Goal: Task Accomplishment & Management: Manage account settings

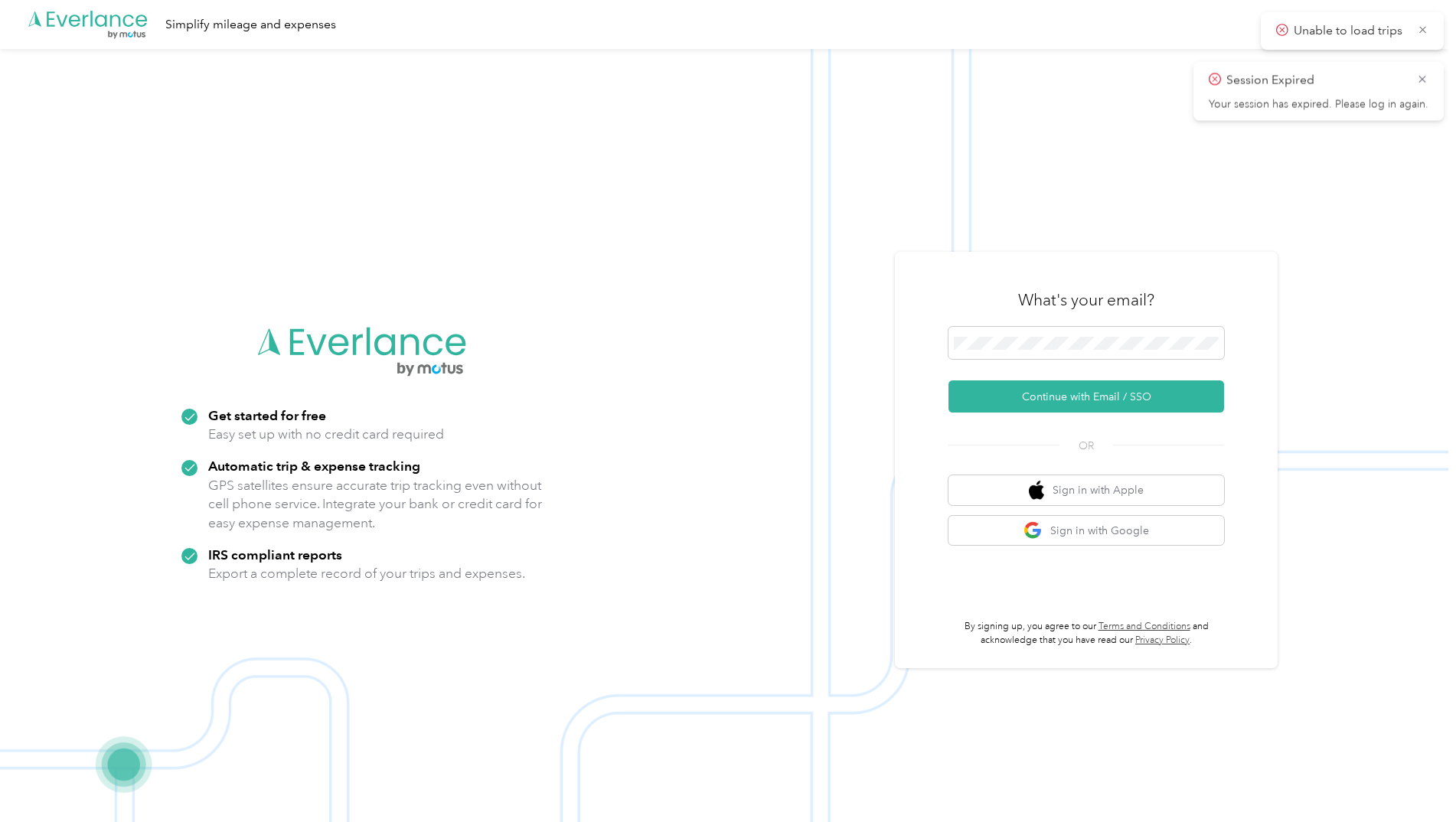
click at [1007, 326] on div "What's your email?" at bounding box center [1087, 300] width 276 height 53
click at [1028, 405] on button "Continue with Email / SSO" at bounding box center [1087, 397] width 276 height 32
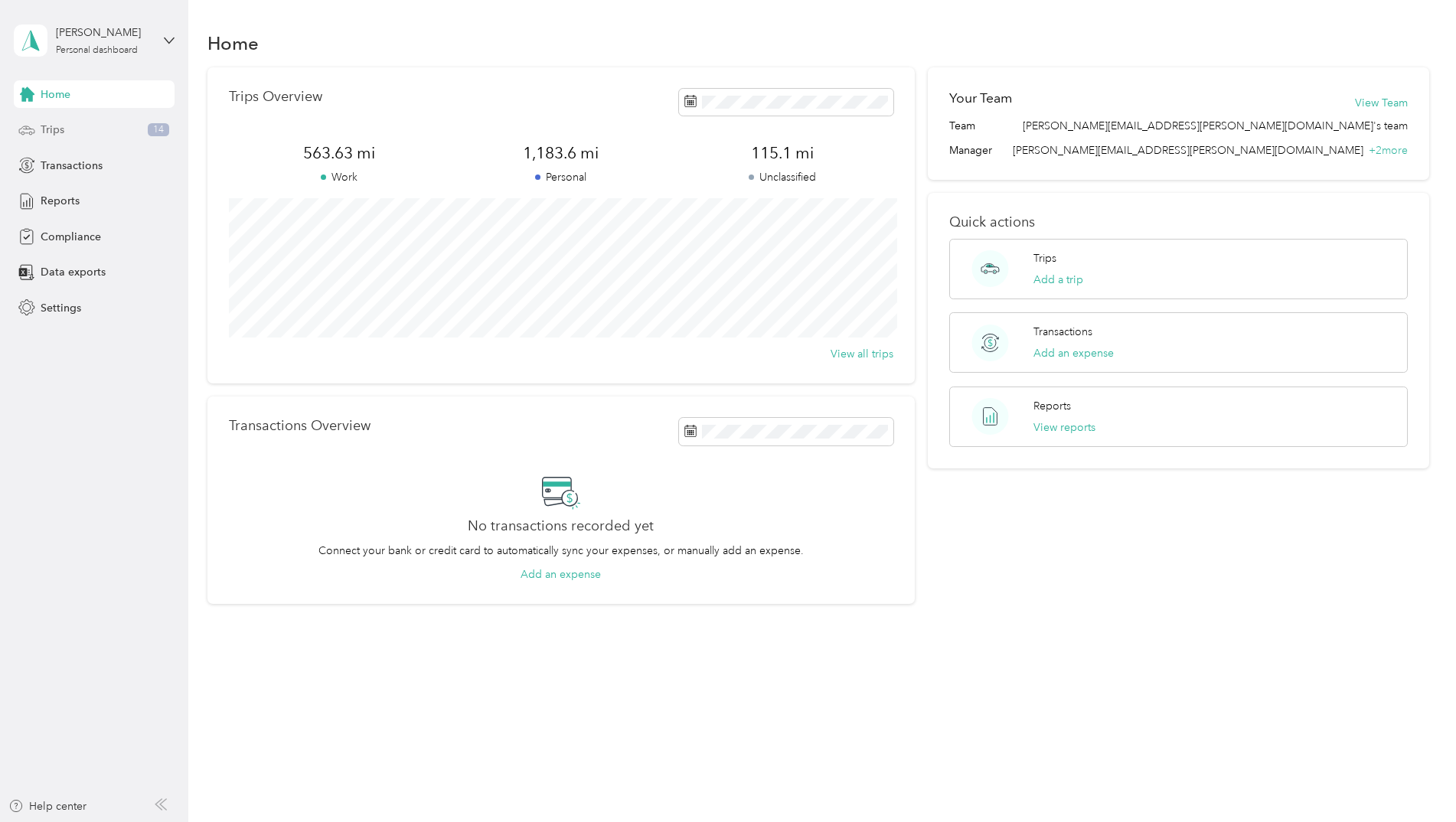
click at [61, 130] on span "Trips" at bounding box center [52, 129] width 24 height 16
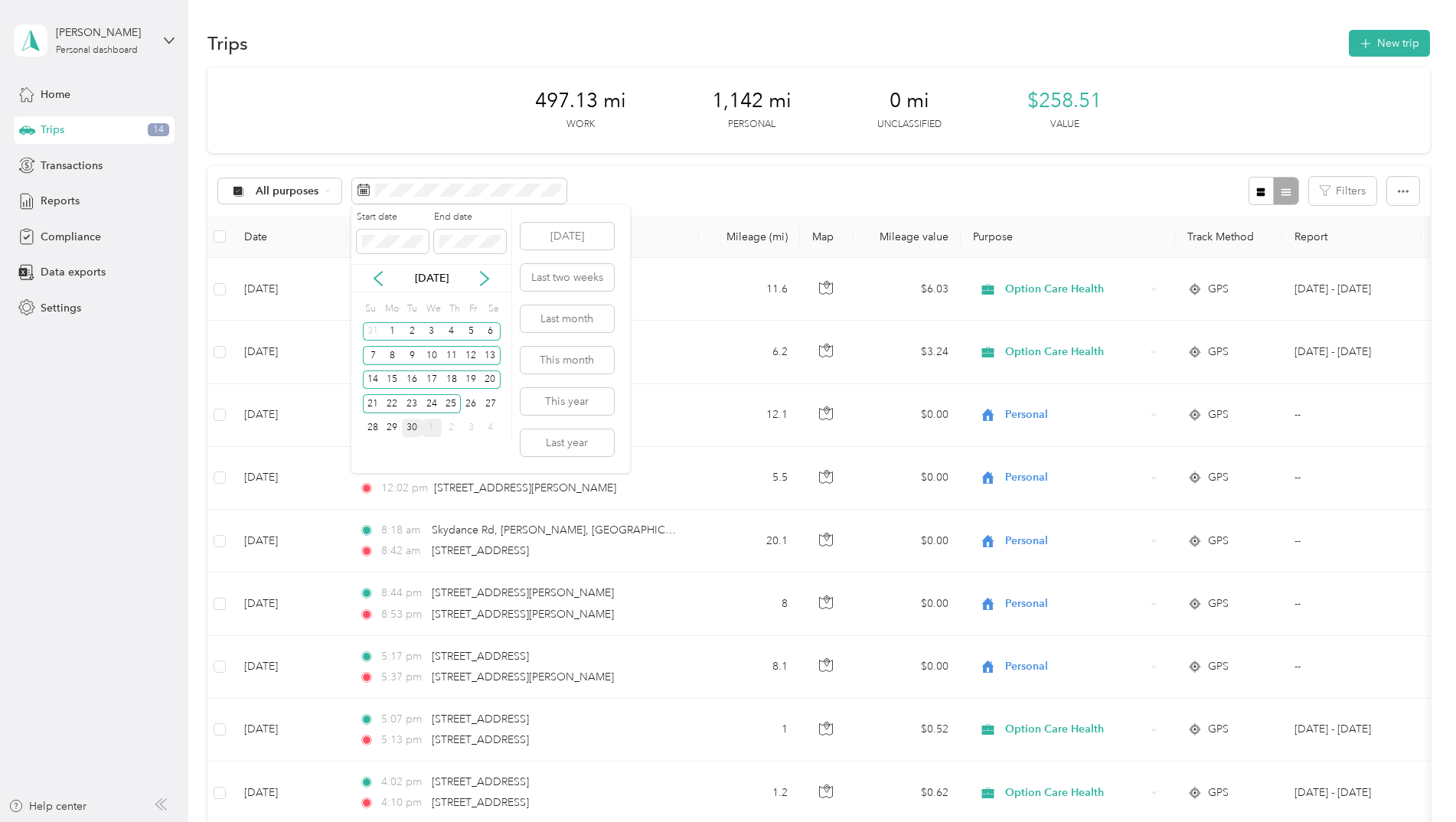
click at [407, 433] on div "30" at bounding box center [411, 428] width 20 height 19
click at [370, 275] on div "Sep 2025" at bounding box center [431, 278] width 160 height 16
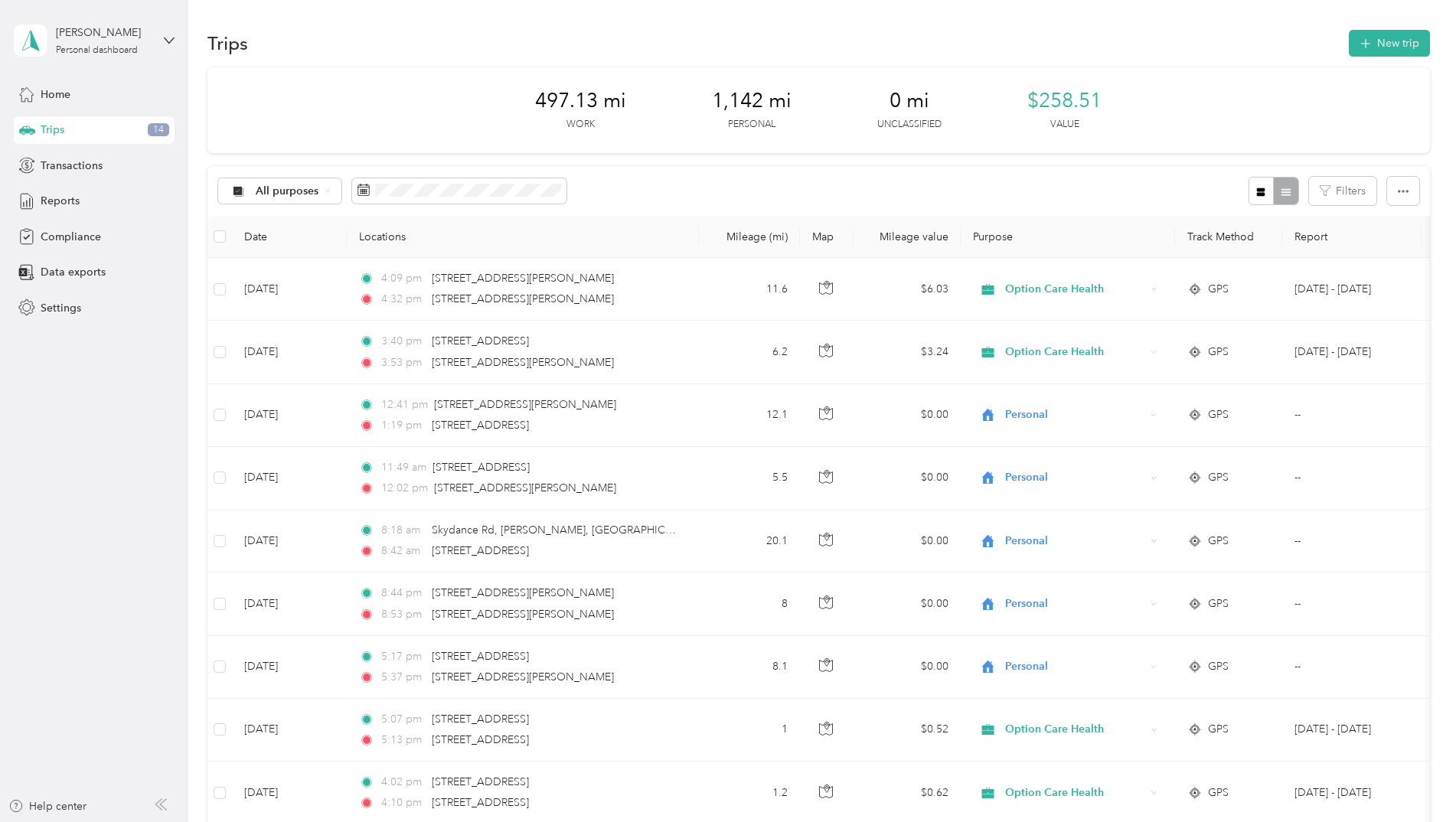
click at [634, 186] on div "All purposes Filters" at bounding box center [818, 191] width 1223 height 49
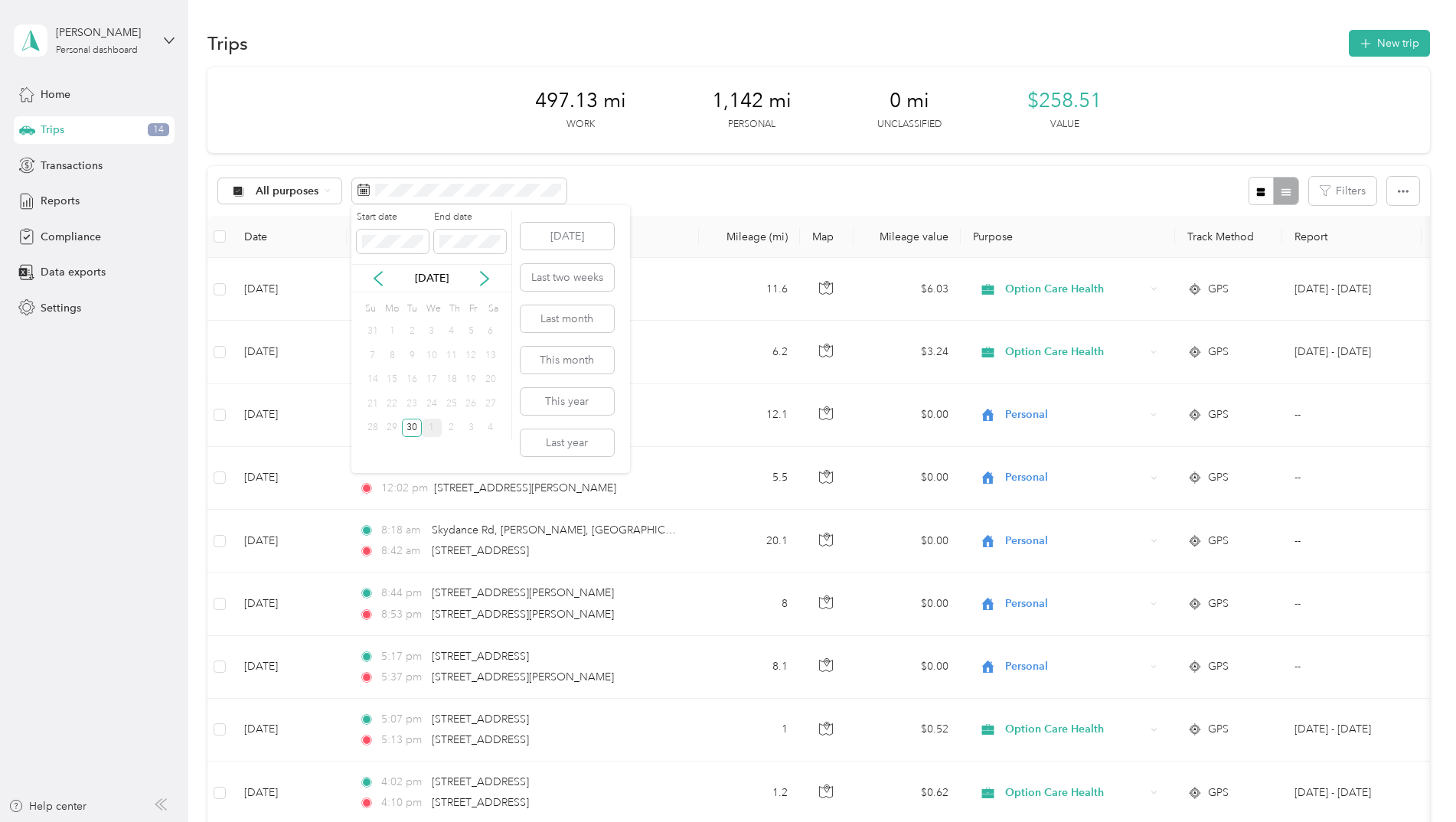
click at [388, 330] on div "1" at bounding box center [392, 332] width 20 height 19
click at [375, 276] on icon at bounding box center [378, 279] width 15 height 15
click at [386, 229] on span at bounding box center [393, 242] width 72 height 25
click at [387, 273] on div "Aug 2025" at bounding box center [431, 278] width 160 height 16
click at [383, 273] on icon at bounding box center [378, 279] width 15 height 15
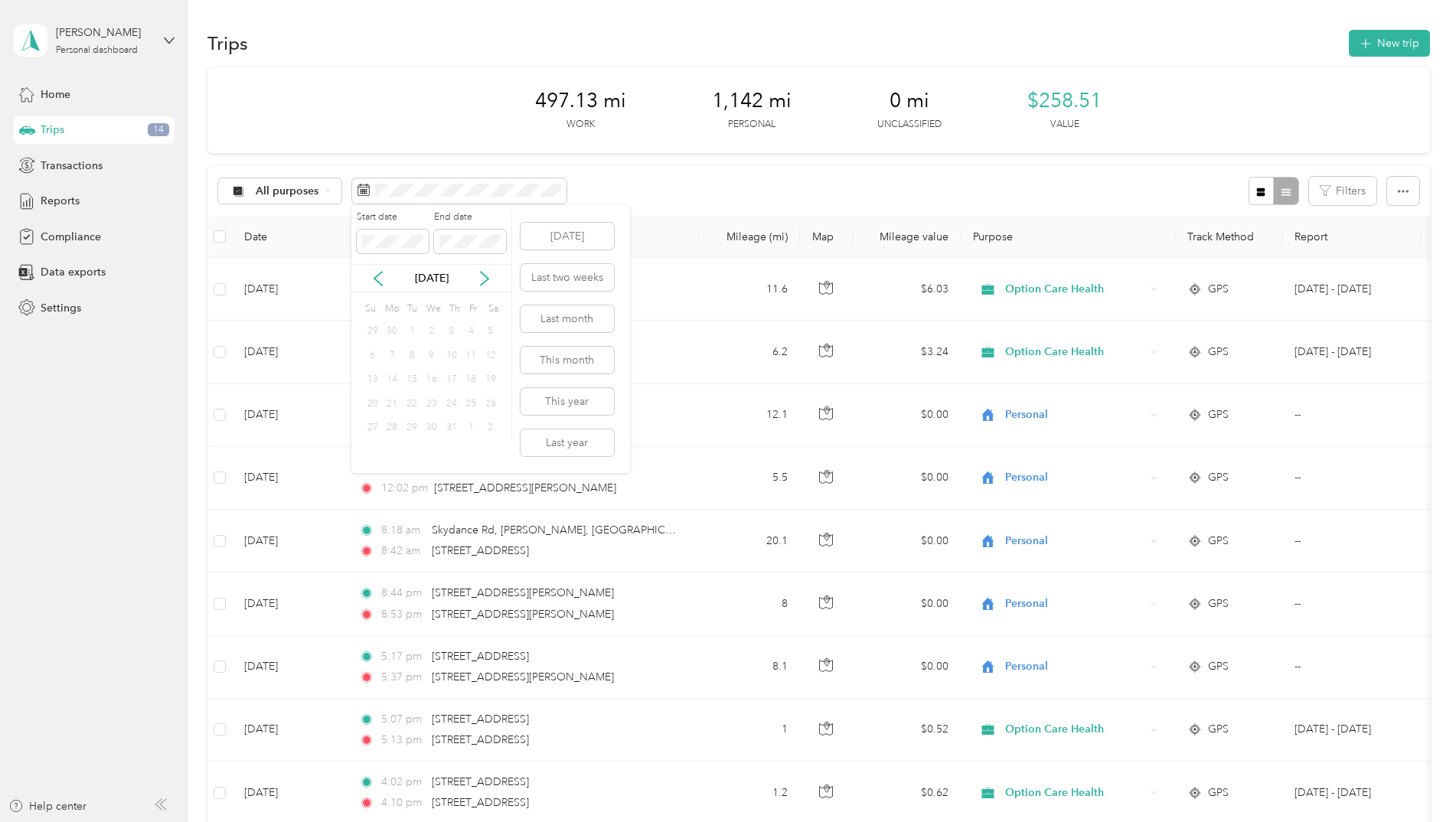
click at [476, 276] on div "Jul 2025" at bounding box center [431, 278] width 160 height 16
click at [488, 277] on icon at bounding box center [484, 279] width 15 height 15
click at [403, 331] on div "2" at bounding box center [411, 332] width 20 height 19
click at [382, 251] on span at bounding box center [393, 242] width 72 height 25
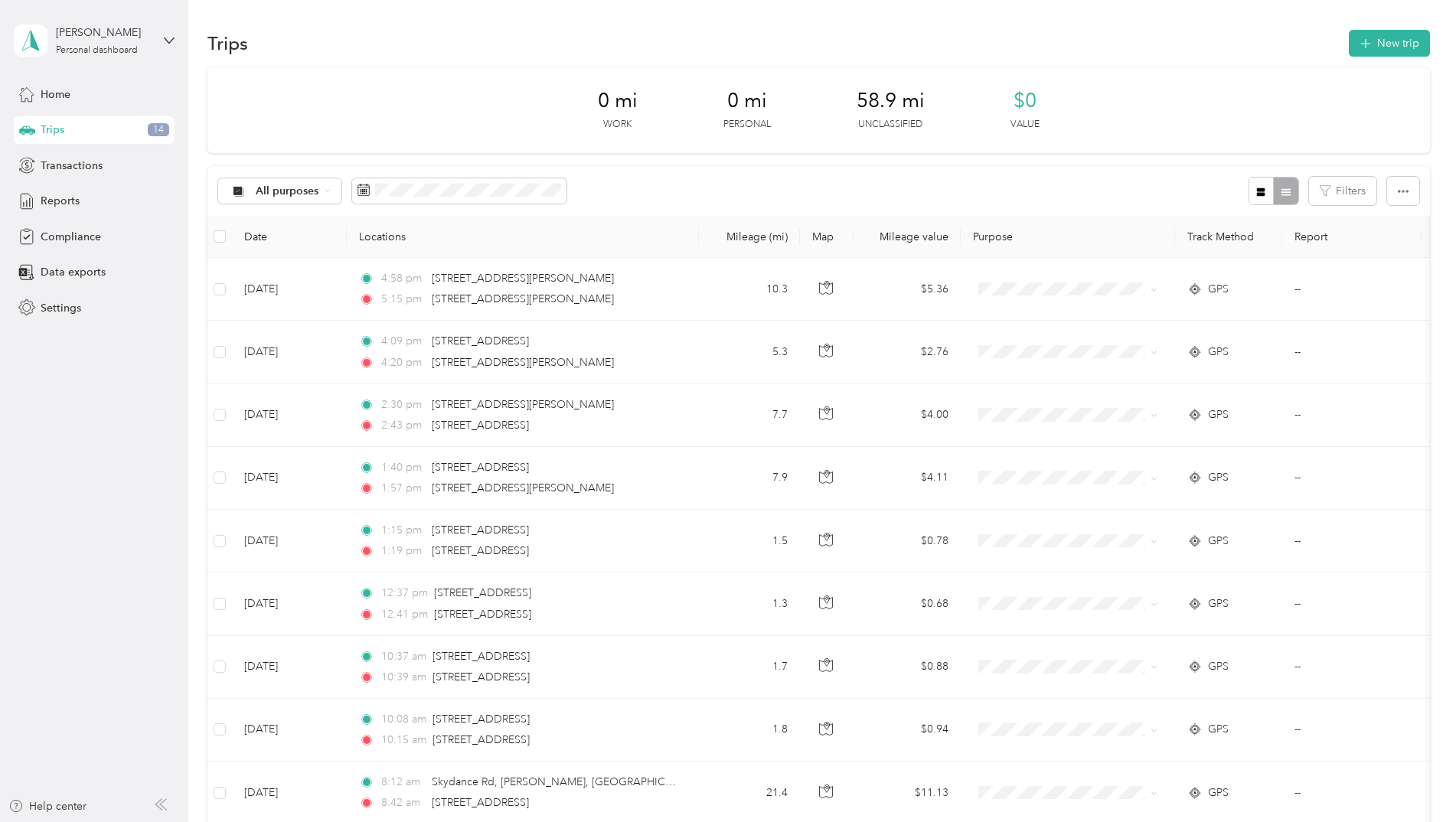
click at [603, 189] on div "All purposes Filters" at bounding box center [818, 191] width 1223 height 49
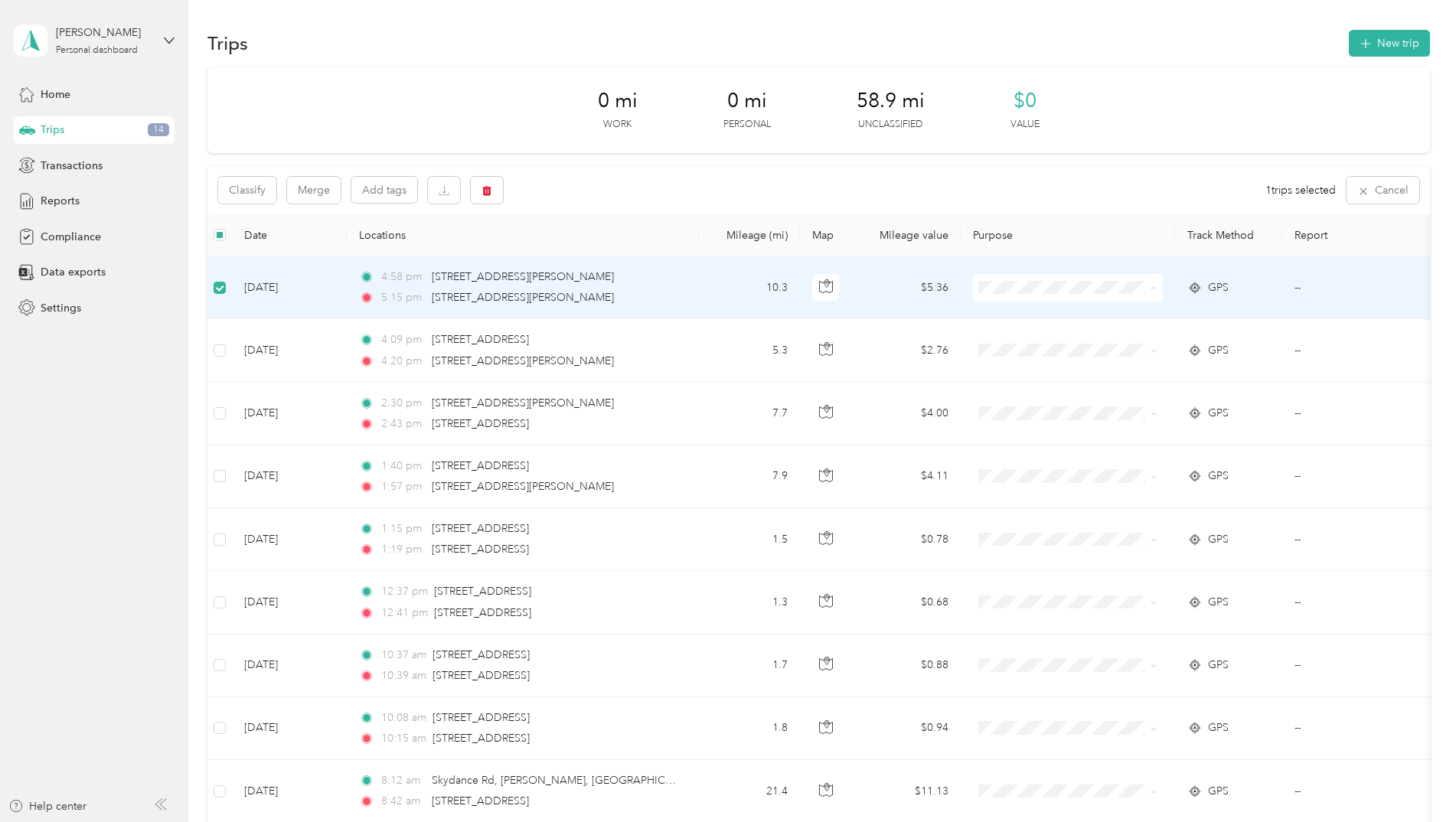
click at [1017, 344] on span "Personal" at bounding box center [1081, 342] width 142 height 16
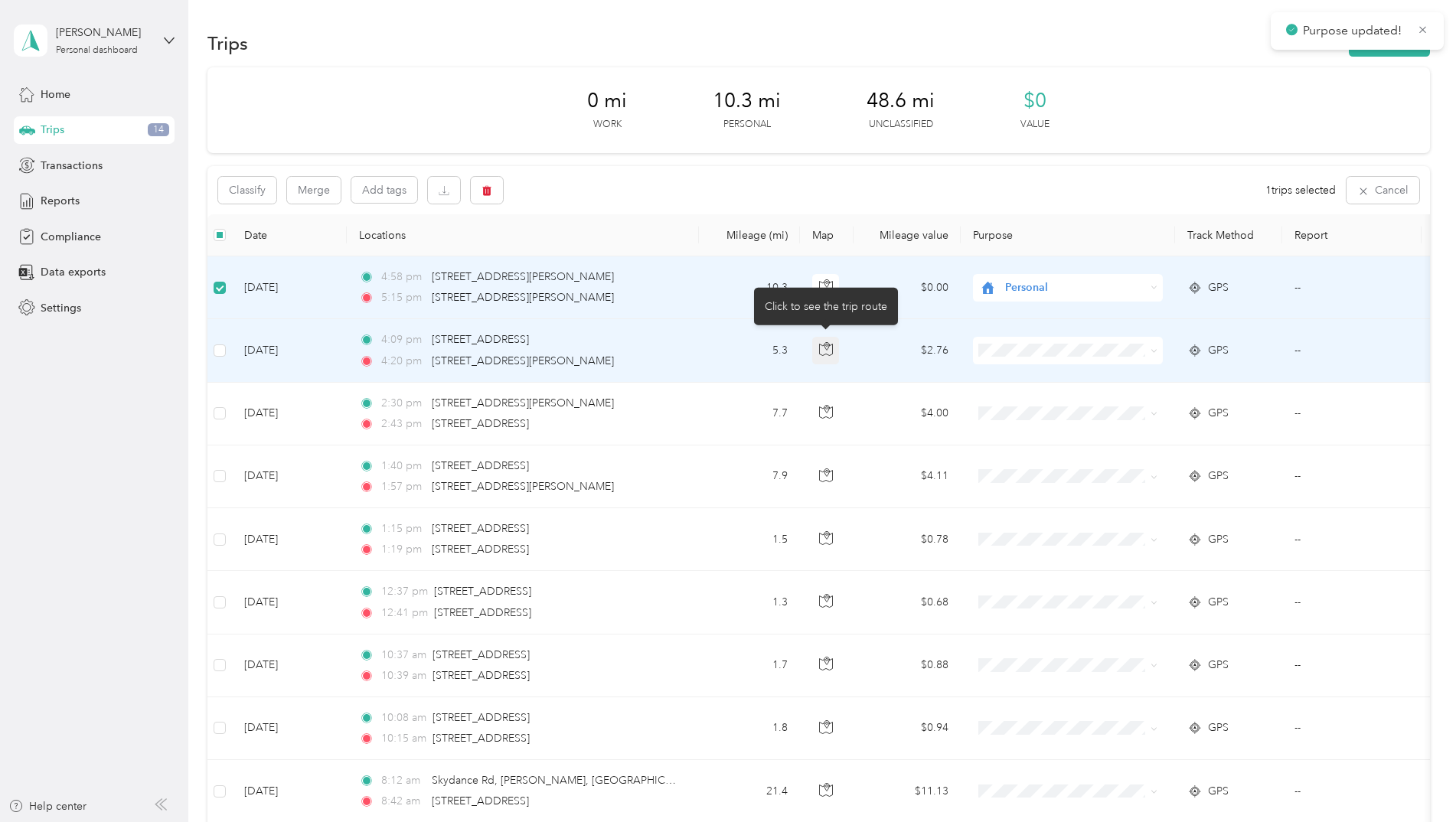
click at [825, 342] on button "button" at bounding box center [826, 350] width 28 height 28
click at [1043, 338] on span at bounding box center [1069, 350] width 190 height 28
click at [1041, 400] on span "Personal" at bounding box center [1081, 405] width 142 height 16
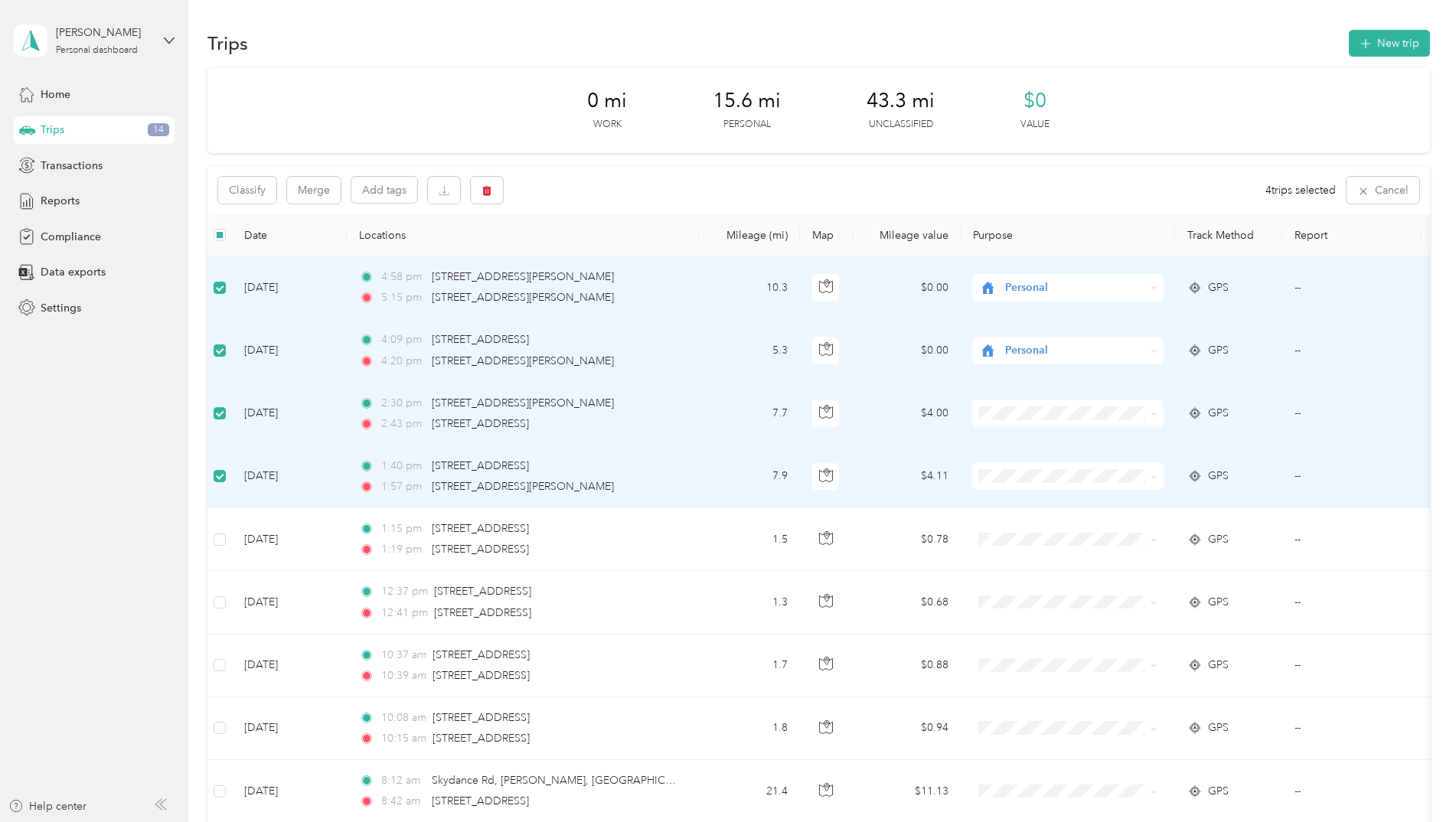
click at [1293, 409] on td "--" at bounding box center [1352, 414] width 139 height 63
click at [1049, 440] on span "Option Care Health" at bounding box center [1081, 441] width 142 height 16
click at [1032, 503] on span "Option Care Health" at bounding box center [1081, 504] width 142 height 16
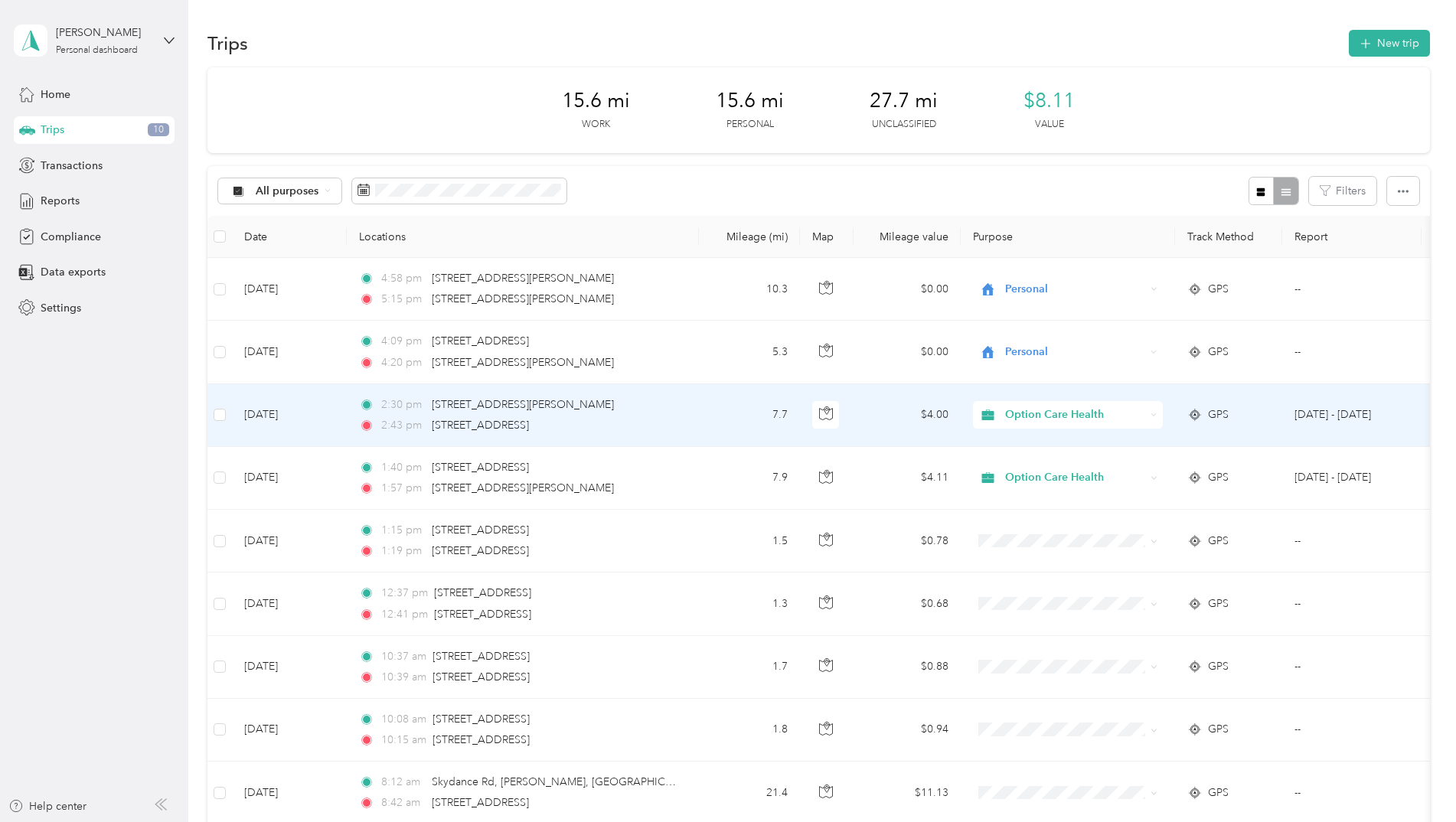
click at [586, 416] on div "2:30 pm 1519 Marion St, Downtown, Columbia, SC 2:43 pm 112 Saluda Ridge Ct, Wes…" at bounding box center [520, 415] width 322 height 37
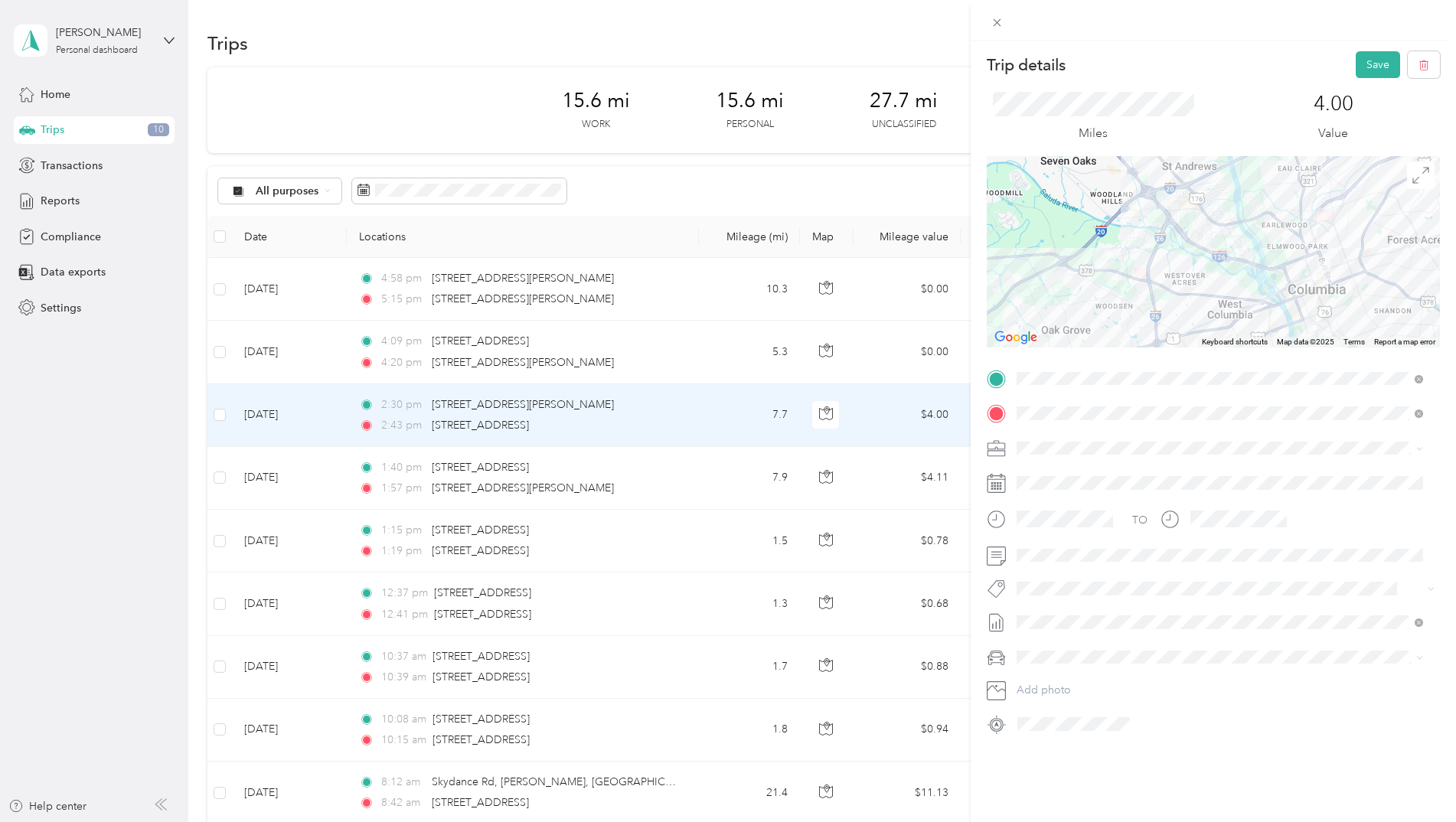
click at [679, 462] on div "Trip details Save This trip cannot be edited because it is either under review,…" at bounding box center [728, 411] width 1456 height 822
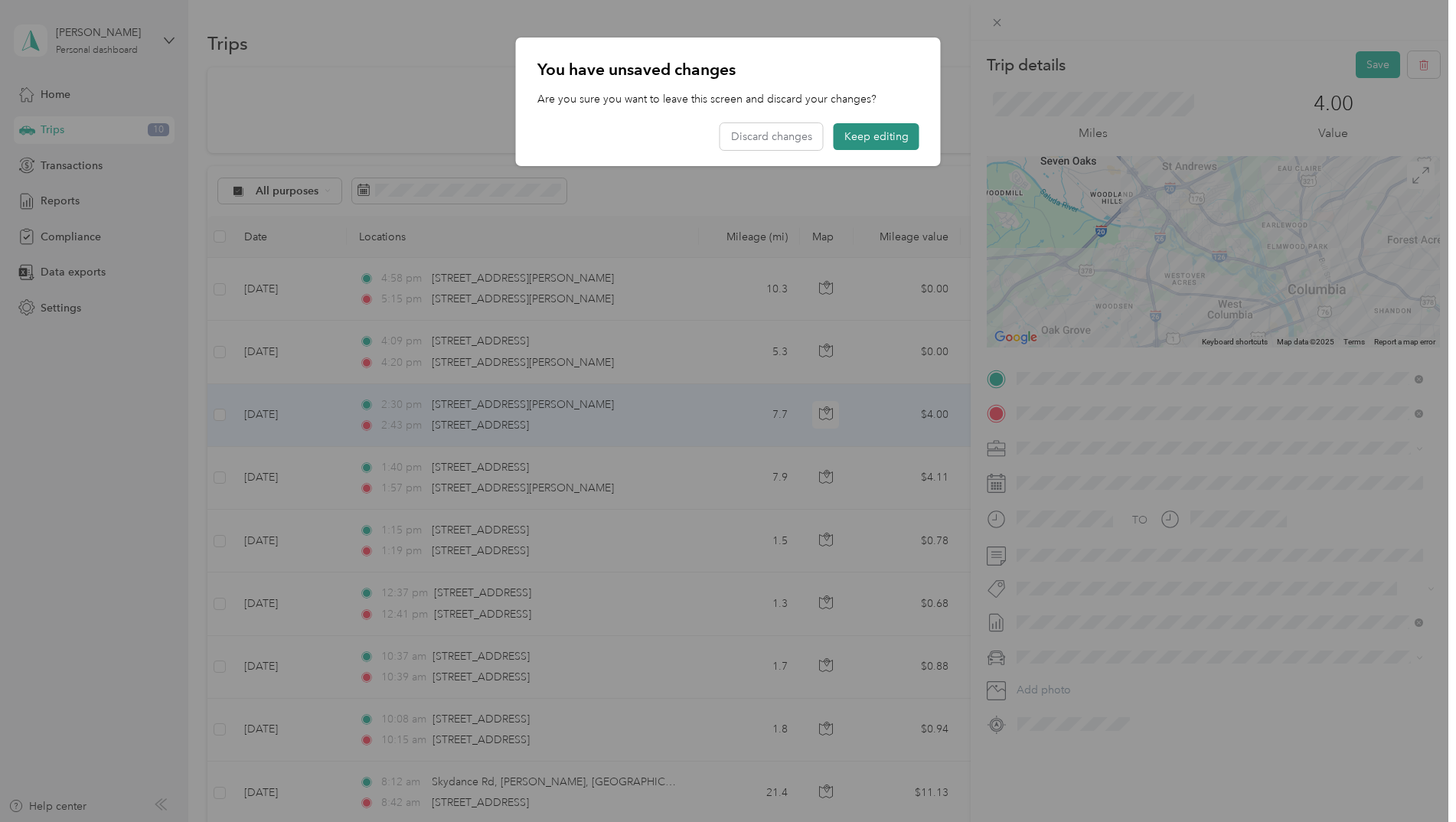
click at [895, 130] on button "Keep editing" at bounding box center [876, 137] width 86 height 27
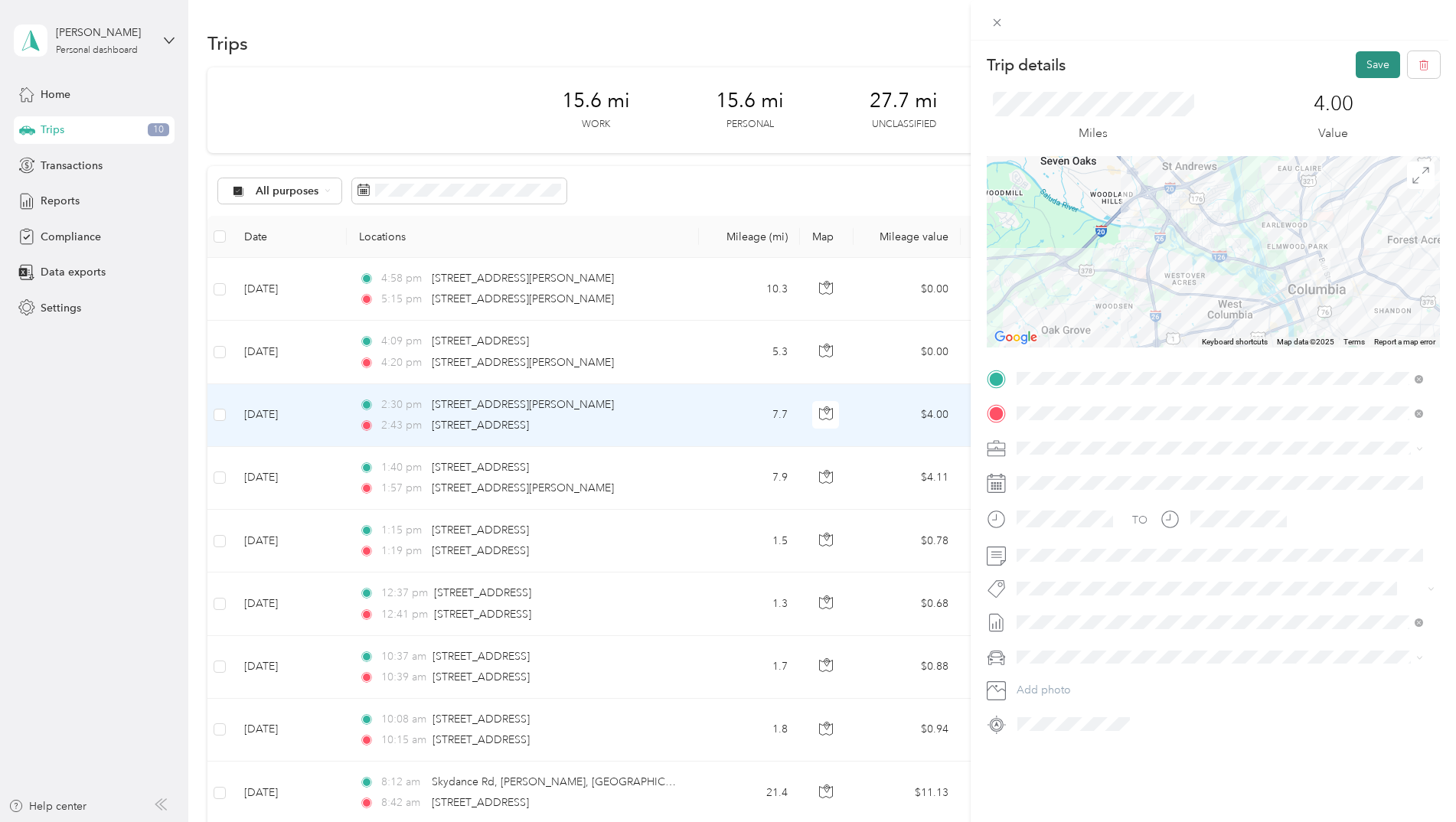
click at [1365, 65] on button "Save" at bounding box center [1378, 65] width 45 height 27
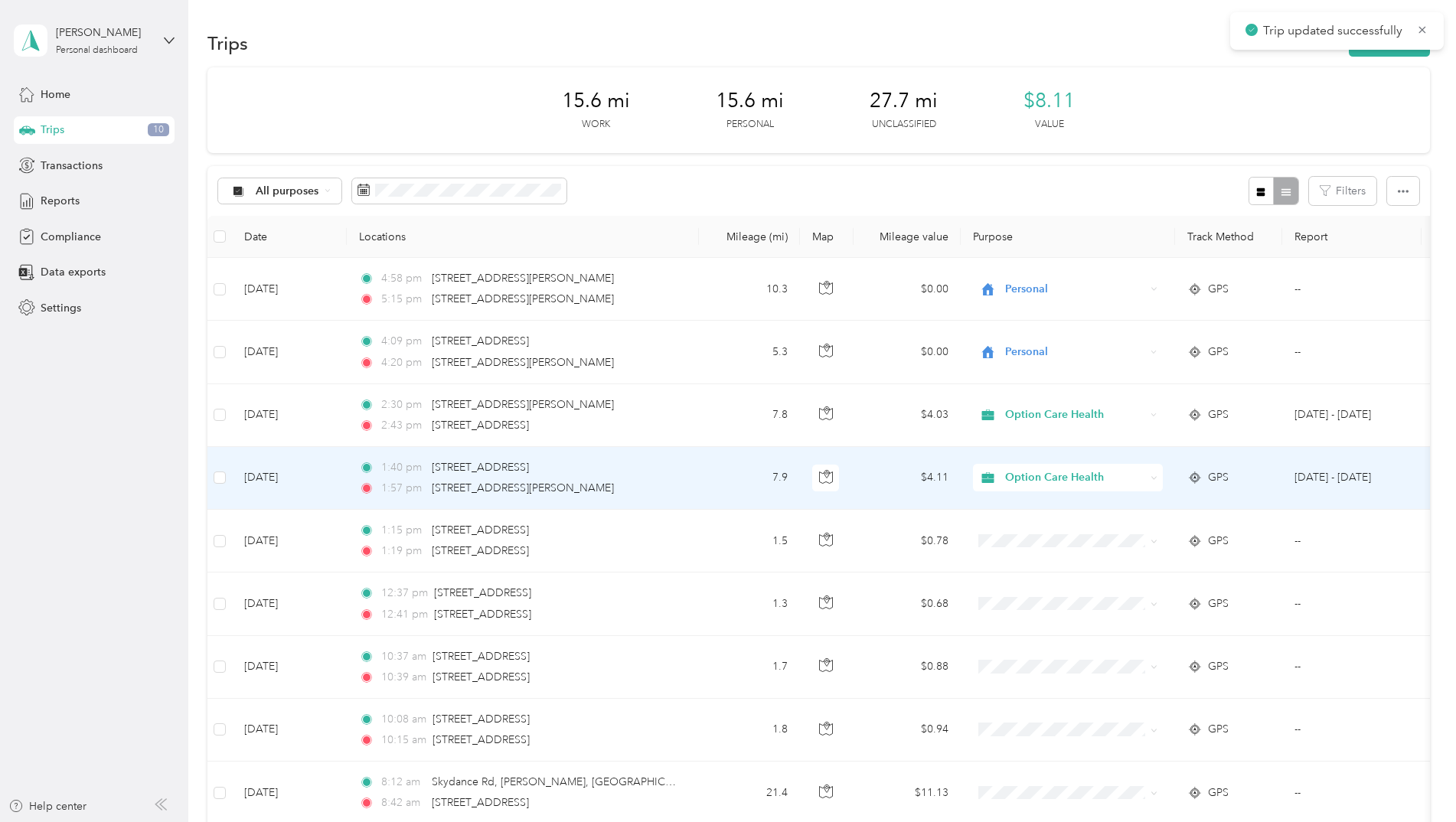
click at [621, 480] on div "1:40 pm 112 Saluda Ridge Ct, West Metro, West Columbia, SC 1:57 pm 1333 Taylor …" at bounding box center [520, 478] width 322 height 37
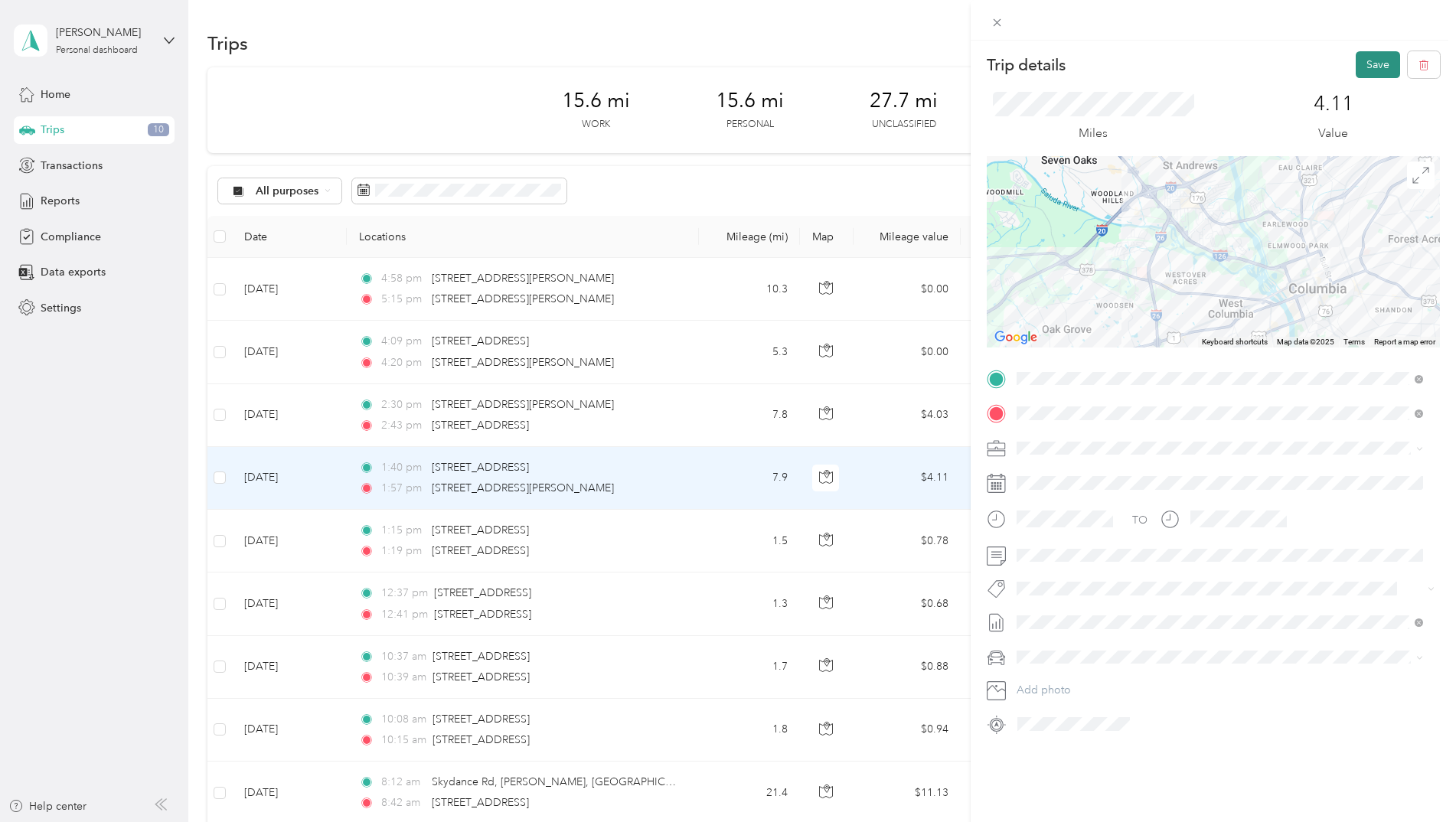
click at [1365, 59] on button "Save" at bounding box center [1378, 65] width 45 height 27
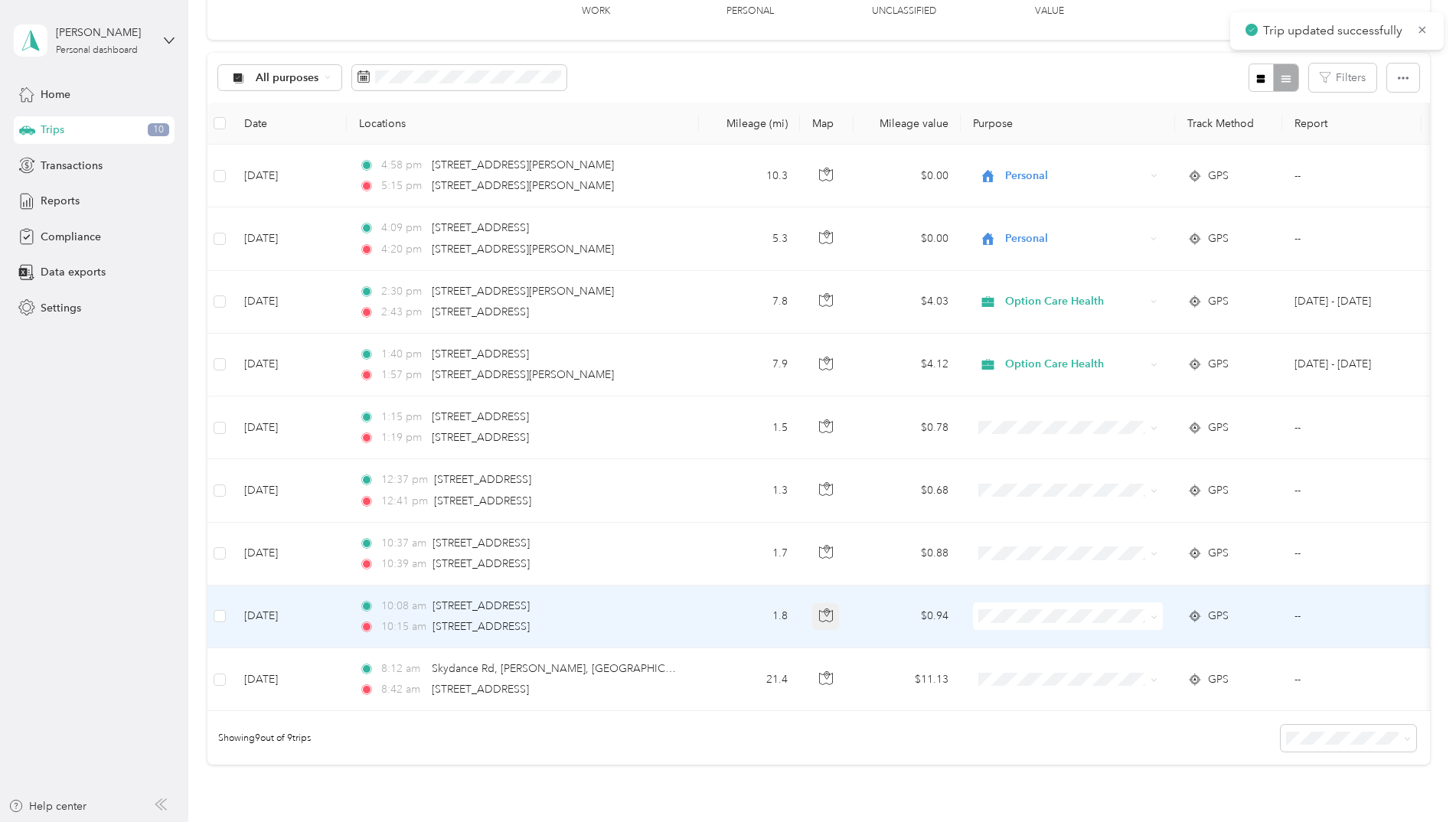
scroll to position [153, 0]
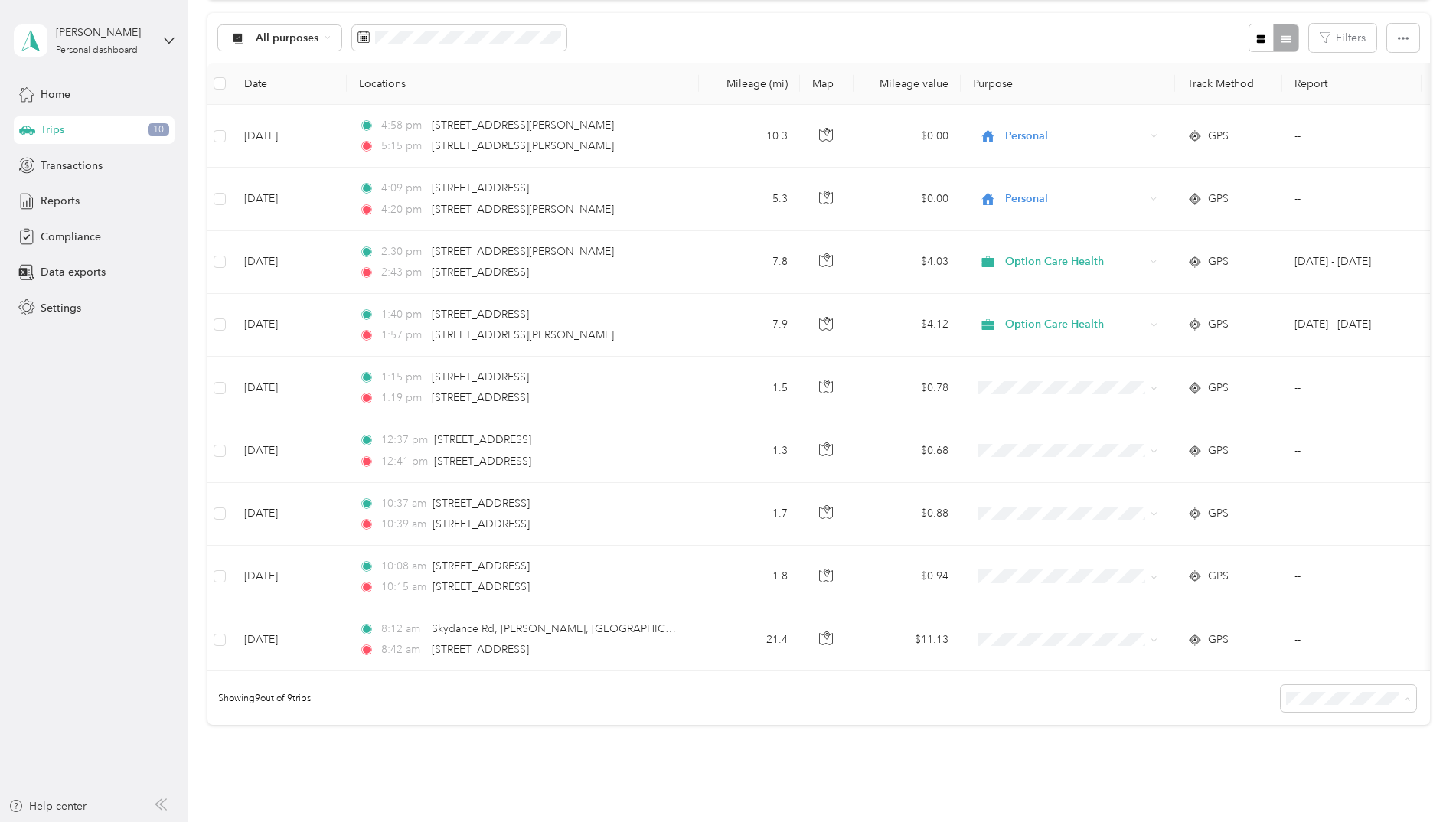
click at [1291, 762] on span "50 per load" at bounding box center [1316, 765] width 57 height 13
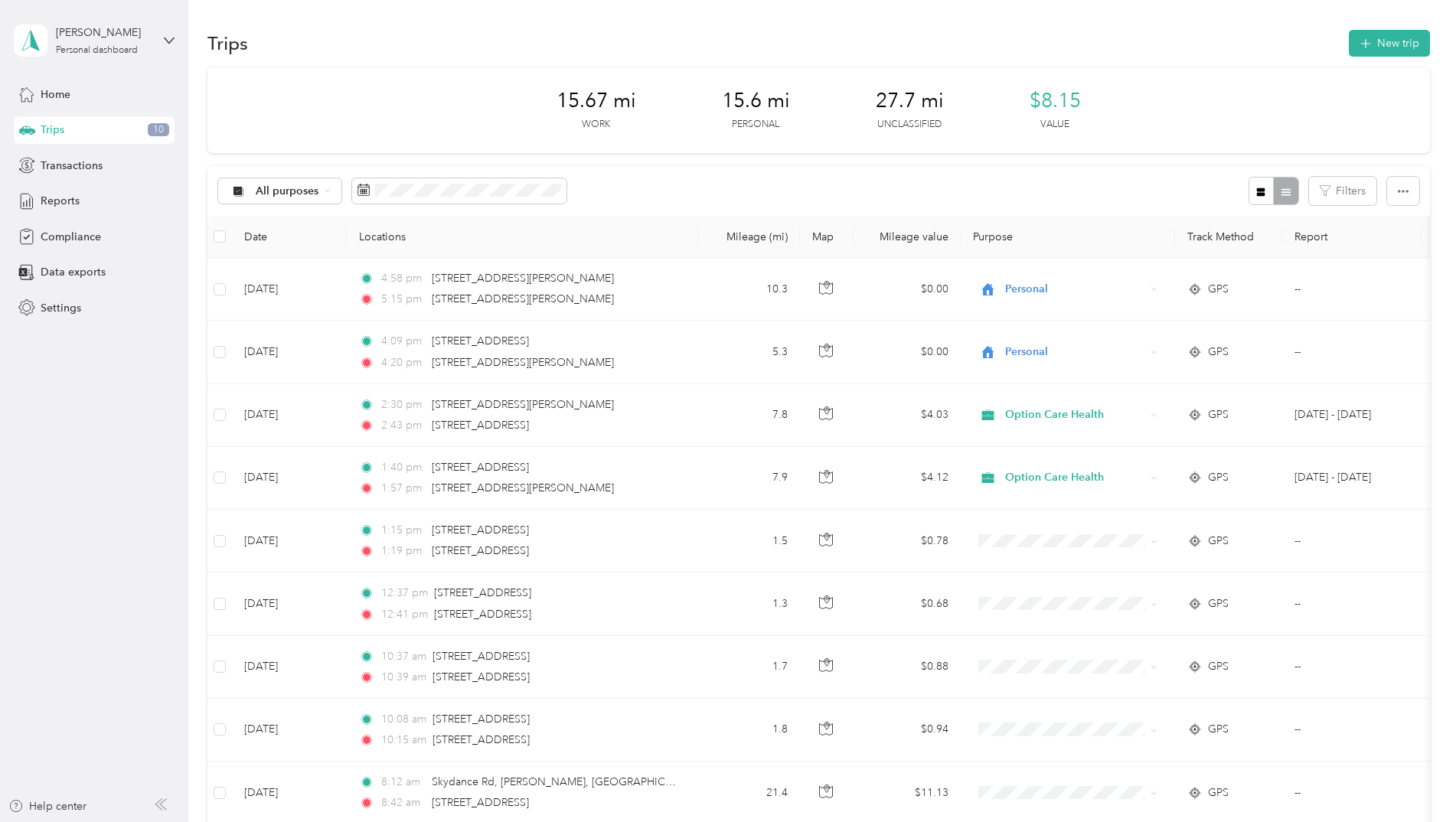
click at [671, 171] on div "All purposes Filters" at bounding box center [818, 191] width 1223 height 49
click at [54, 72] on div "Lainey Bullard Personal dashboard Home Trips 10 Transactions Reports Compliance…" at bounding box center [93, 161] width 161 height 322
click at [57, 84] on div "Home" at bounding box center [93, 93] width 161 height 28
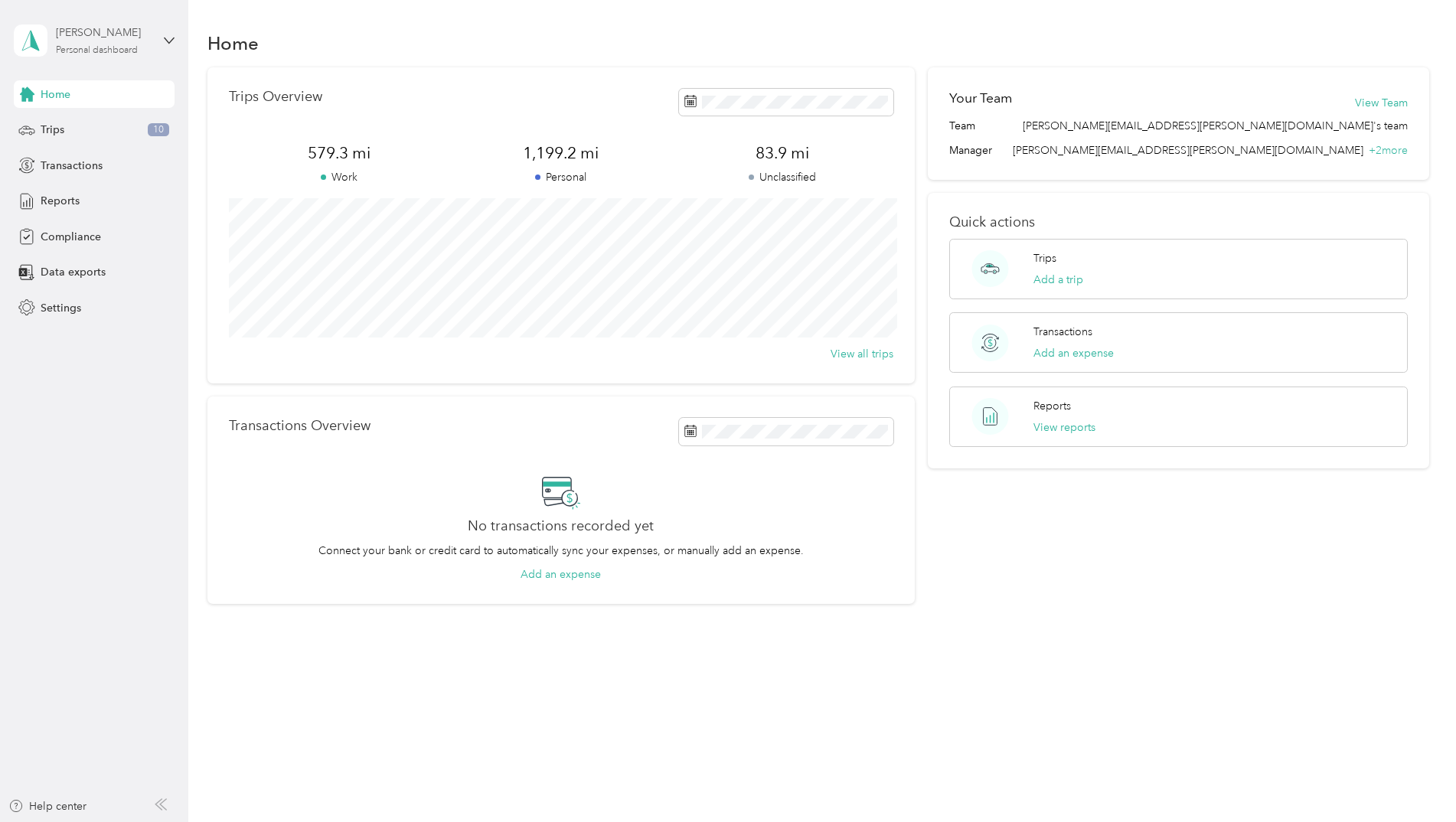
click at [148, 44] on div "Lainey Bullard Personal dashboard" at bounding box center [104, 40] width 96 height 30
click at [77, 119] on div "Log out" at bounding box center [57, 123] width 59 height 16
